Goal: Task Accomplishment & Management: Use online tool/utility

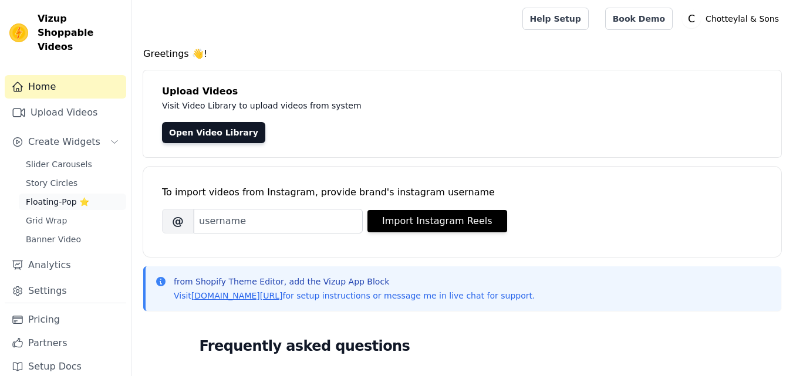
click at [69, 196] on span "Floating-Pop ⭐" at bounding box center [57, 202] width 63 height 12
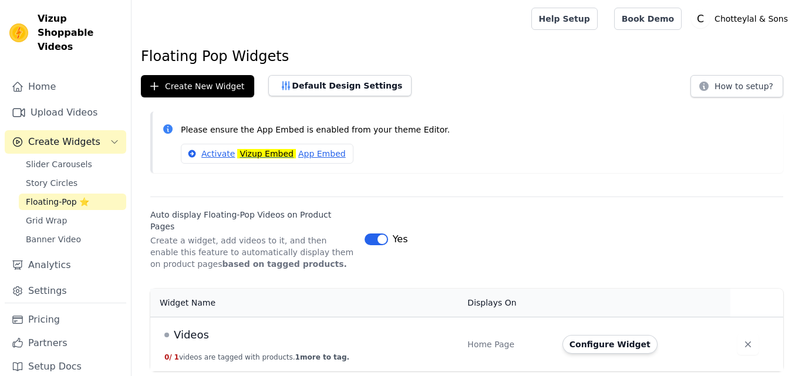
click at [301, 327] on div "Videos" at bounding box center [308, 335] width 289 height 16
drag, startPoint x: 274, startPoint y: 344, endPoint x: 280, endPoint y: 345, distance: 6.0
click at [275, 353] on button "0 / 1 videos are tagged with products. 1 more to tag." at bounding box center [256, 357] width 185 height 9
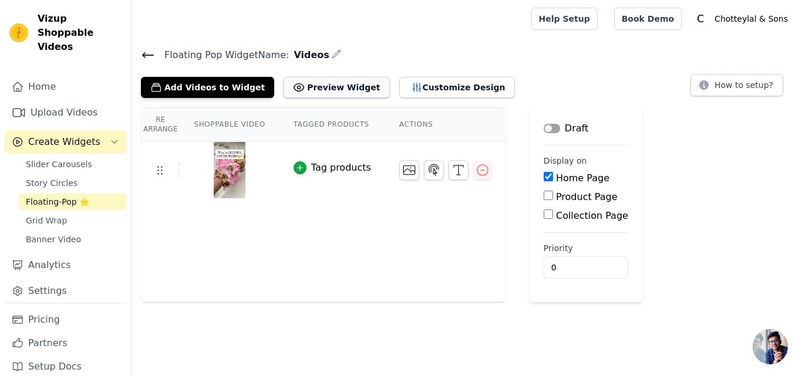
click at [311, 85] on button "Preview Widget" at bounding box center [337, 87] width 106 height 21
click at [72, 78] on link "Home" at bounding box center [66, 86] width 122 height 23
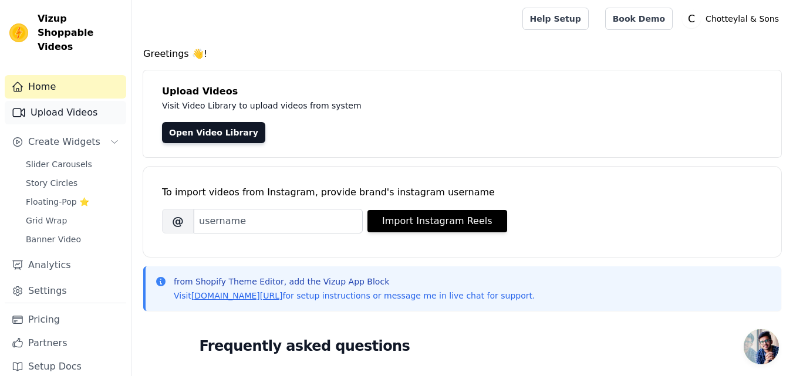
click at [65, 102] on link "Upload Videos" at bounding box center [66, 112] width 122 height 23
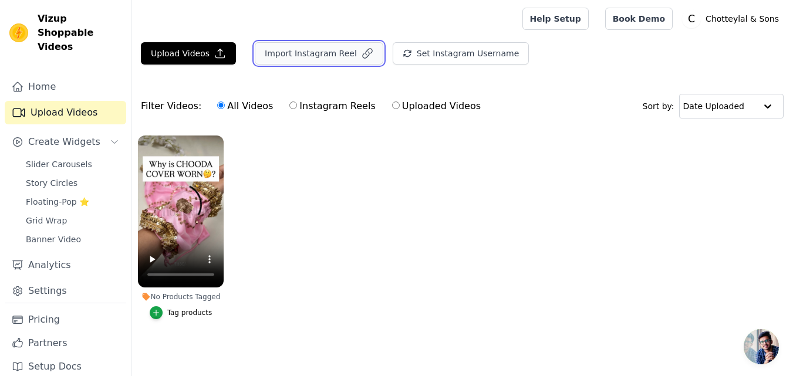
click at [268, 42] on button "Import Instagram Reel" at bounding box center [319, 53] width 129 height 22
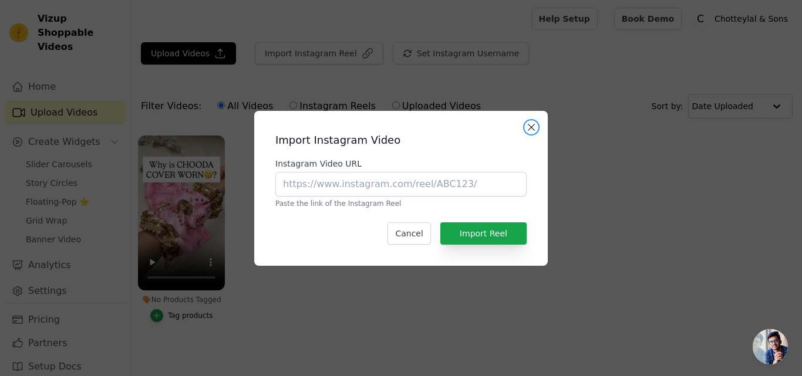
drag, startPoint x: 532, startPoint y: 129, endPoint x: 461, endPoint y: 82, distance: 84.8
click at [532, 128] on button "Close modal" at bounding box center [531, 127] width 14 height 14
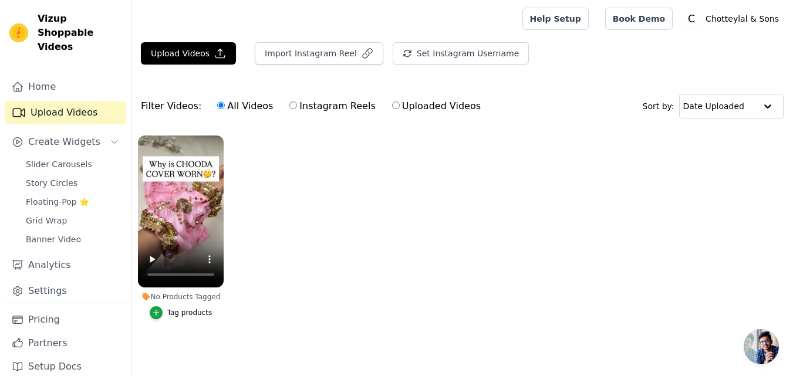
click at [319, 107] on label "Instagram Reels" at bounding box center [332, 106] width 87 height 15
click at [297, 107] on input "Instagram Reels" at bounding box center [293, 106] width 8 height 8
radio input "true"
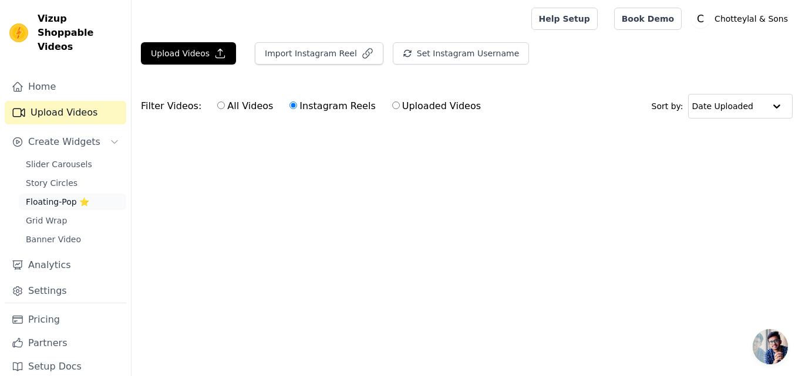
click at [75, 196] on span "Floating-Pop ⭐" at bounding box center [57, 202] width 63 height 12
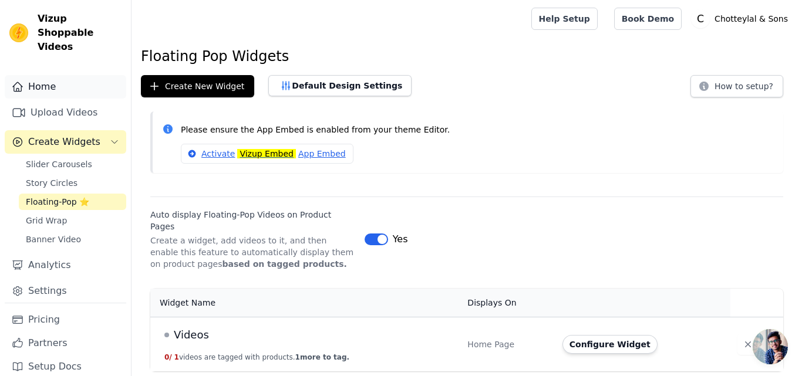
click at [76, 75] on link "Home" at bounding box center [66, 86] width 122 height 23
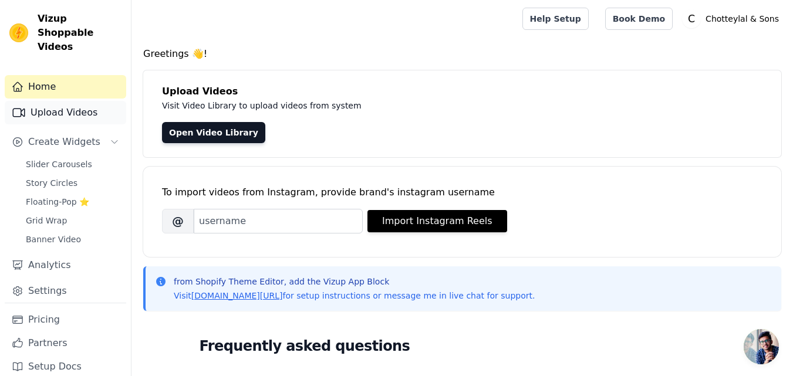
click at [50, 101] on link "Upload Videos" at bounding box center [66, 112] width 122 height 23
